Goal: Communication & Community: Answer question/provide support

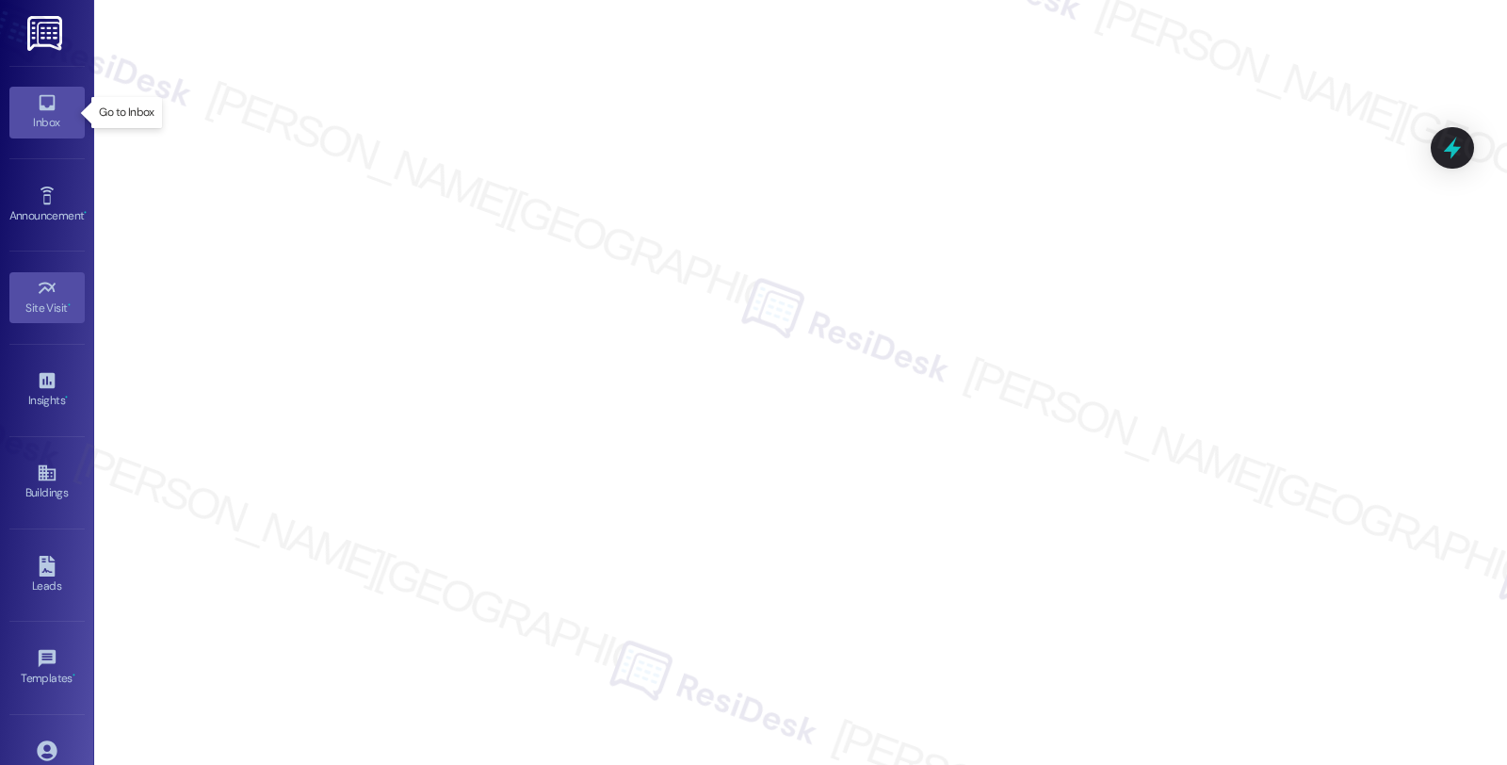
click at [59, 107] on link "Inbox" at bounding box center [46, 112] width 75 height 51
